Goal: Task Accomplishment & Management: Manage account settings

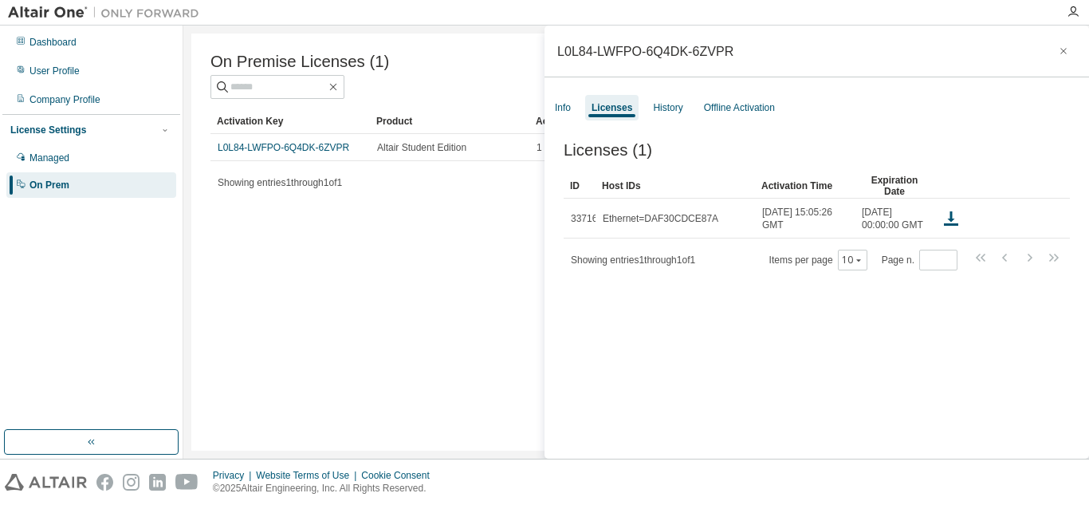
scroll to position [25, 0]
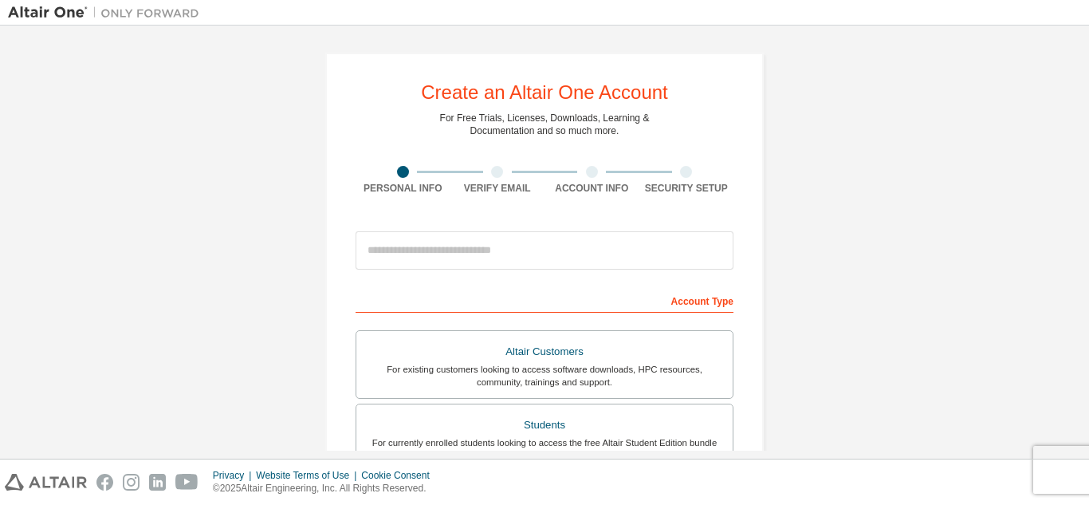
click at [568, 254] on input "email" at bounding box center [545, 250] width 378 height 38
type input "**********"
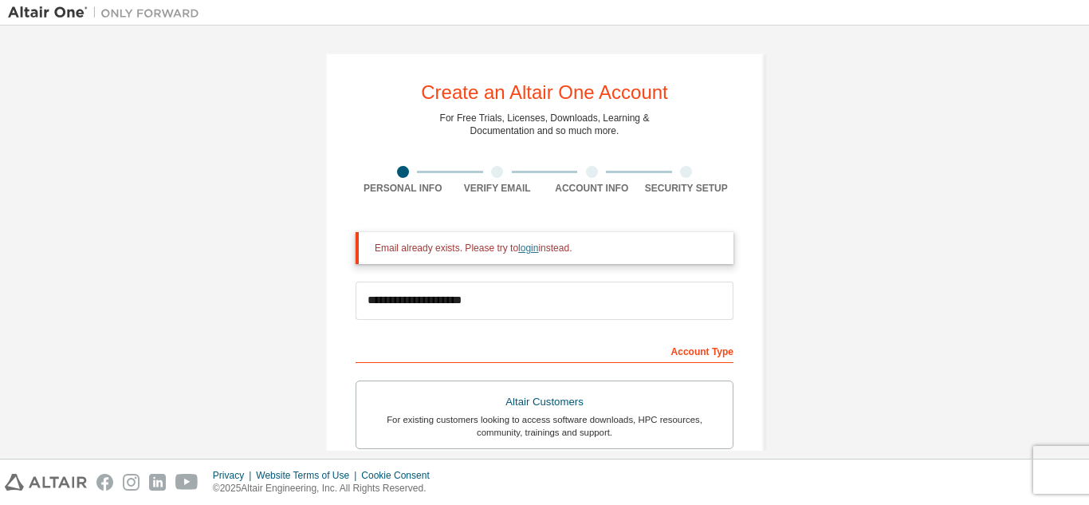
click at [518, 254] on link "login" at bounding box center [528, 247] width 20 height 11
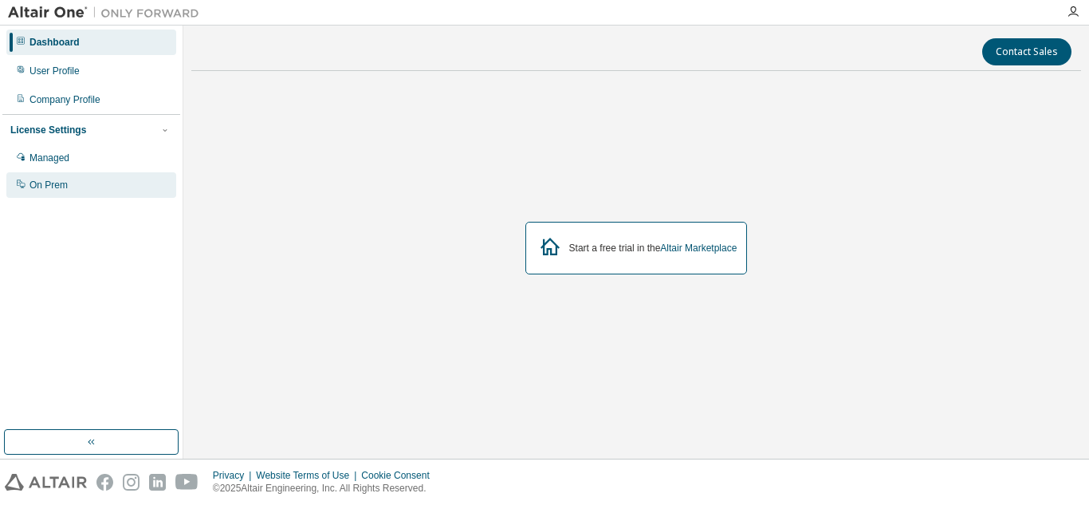
click at [67, 183] on div "On Prem" at bounding box center [91, 185] width 170 height 26
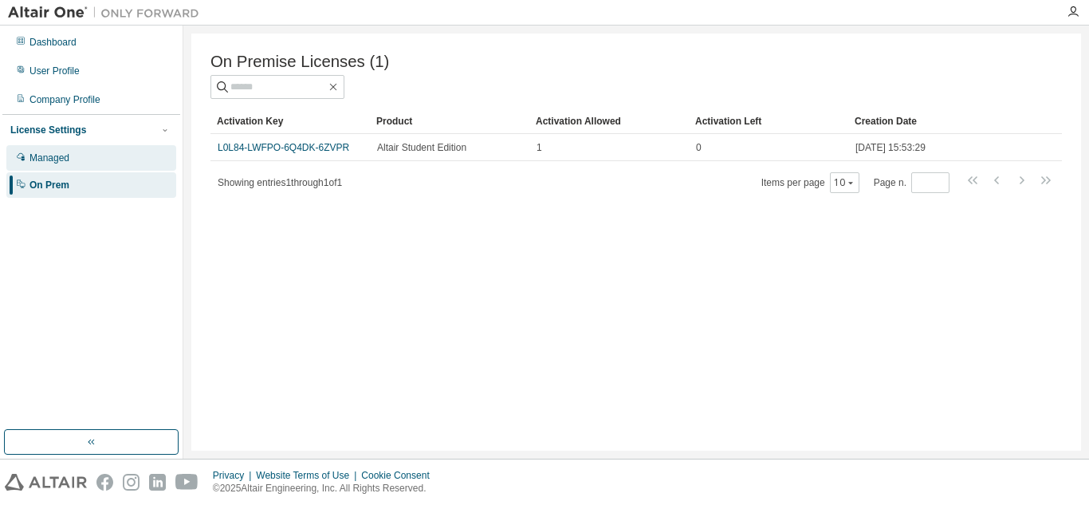
click at [74, 159] on div "Managed" at bounding box center [91, 158] width 170 height 26
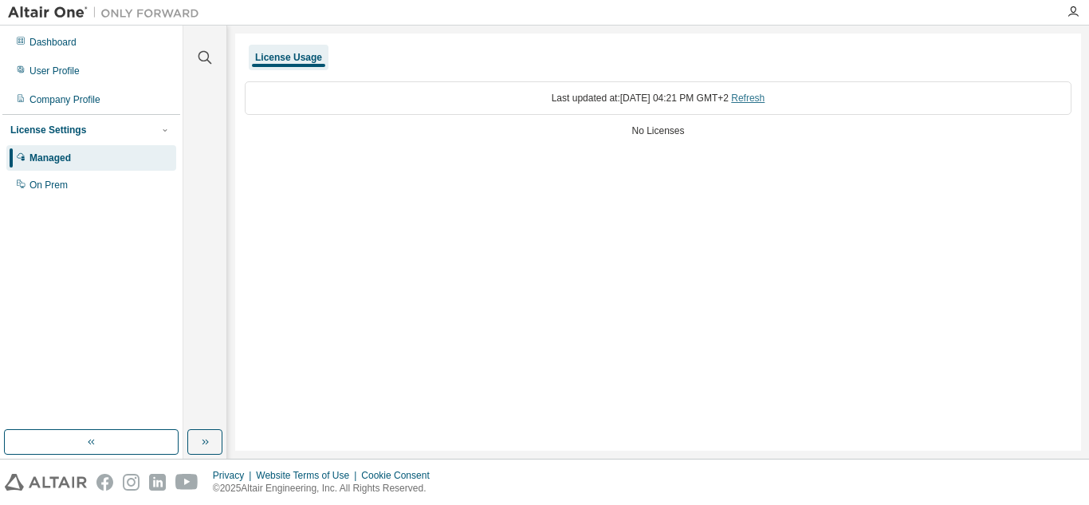
click at [760, 96] on link "Refresh" at bounding box center [747, 97] width 33 height 11
click at [90, 97] on div "Company Profile" at bounding box center [64, 99] width 71 height 13
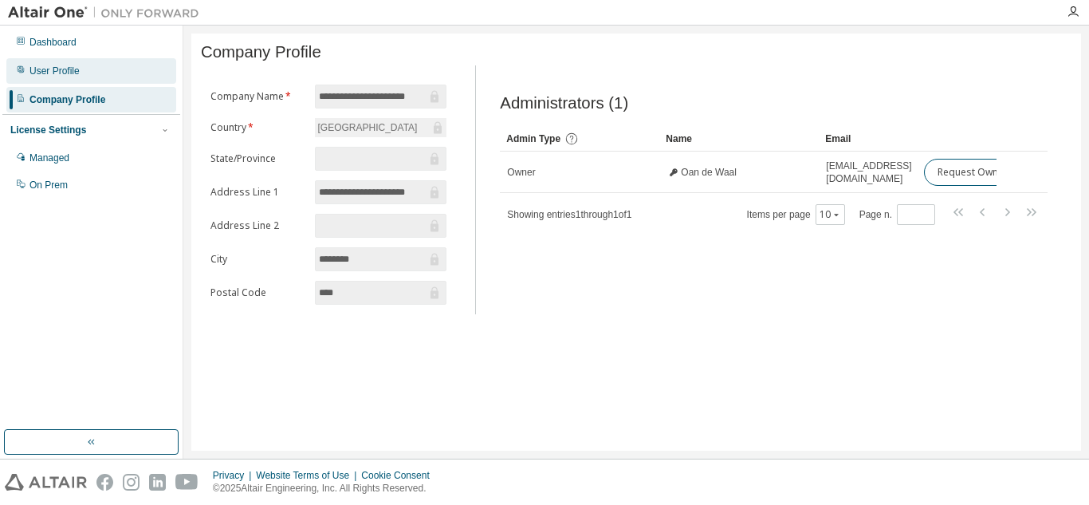
click at [65, 80] on div "User Profile" at bounding box center [91, 71] width 170 height 26
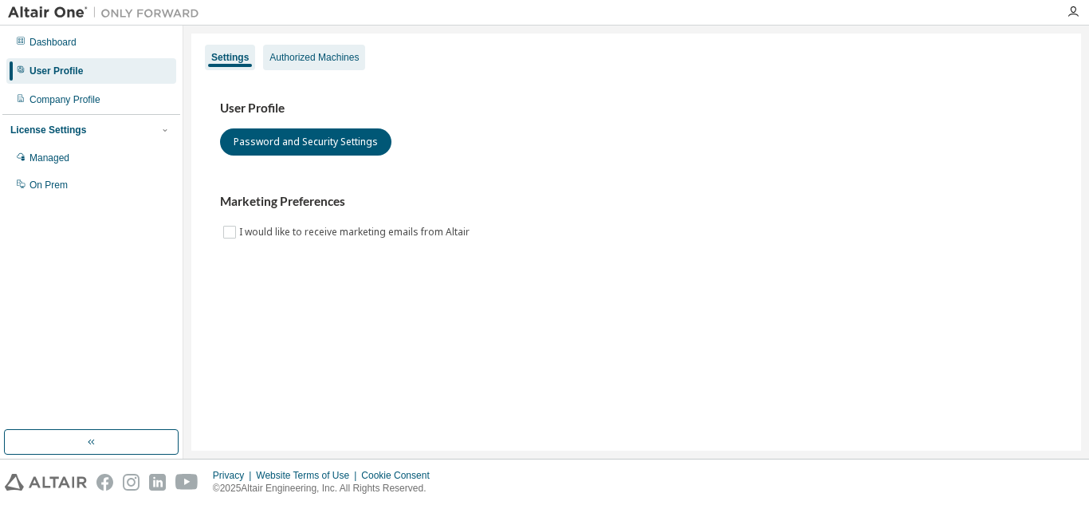
click at [341, 57] on div "Authorized Machines" at bounding box center [313, 57] width 89 height 13
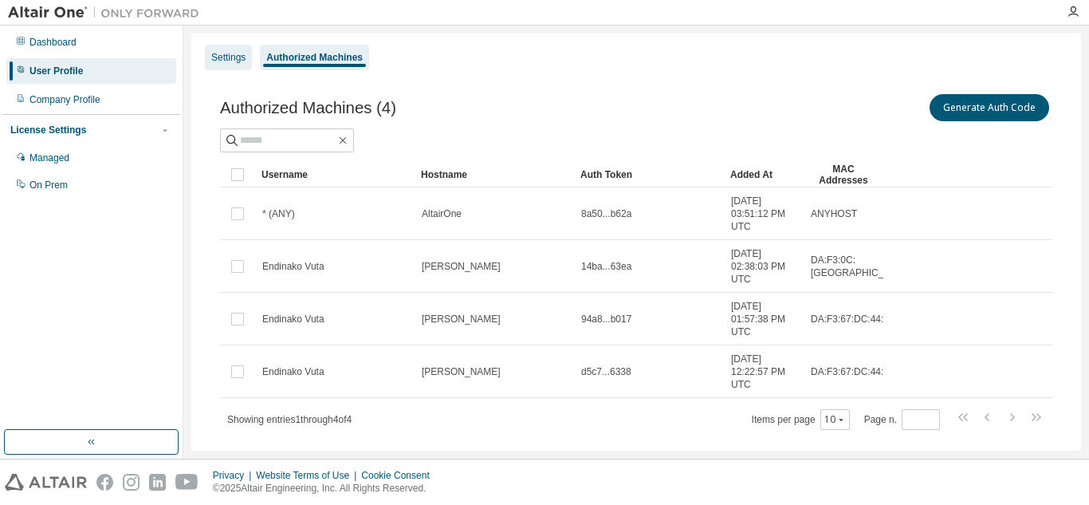
click at [234, 62] on div "Settings" at bounding box center [228, 57] width 34 height 13
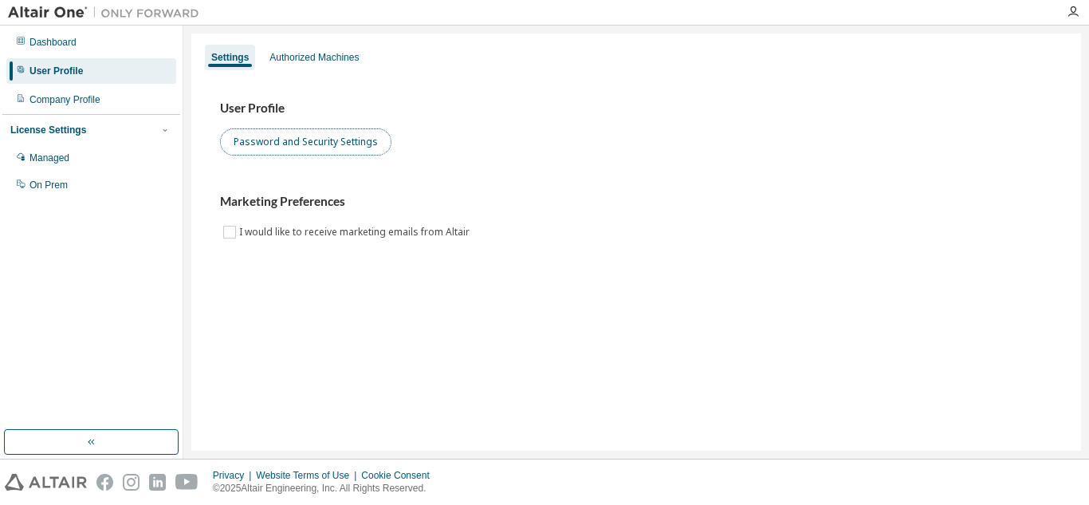
click at [269, 141] on button "Password and Security Settings" at bounding box center [305, 141] width 171 height 27
